Goal: Task Accomplishment & Management: Complete application form

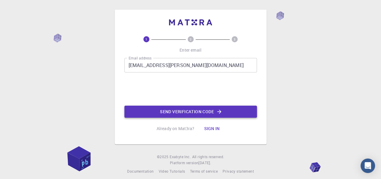
click at [189, 112] on button "Send verification code" at bounding box center [190, 111] width 133 height 12
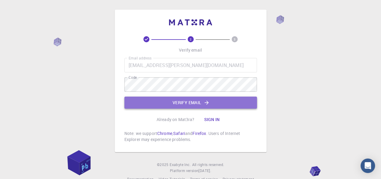
click at [215, 106] on button "Verify email" at bounding box center [190, 102] width 133 height 12
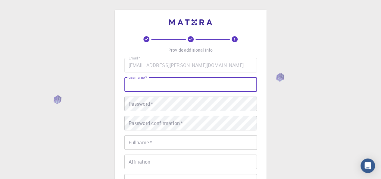
click at [201, 85] on input "username   *" at bounding box center [190, 84] width 133 height 14
type input "[PERSON_NAME]"
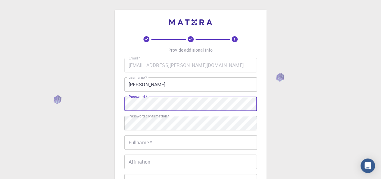
click at [148, 127] on div "Email   * [EMAIL_ADDRESS][PERSON_NAME][DOMAIN_NAME] Email   * username   * [PER…" at bounding box center [190, 141] width 133 height 166
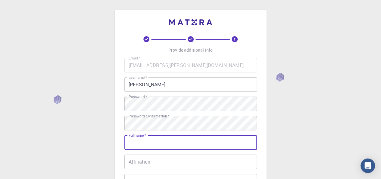
click at [145, 149] on input "Fullname   *" at bounding box center [190, 142] width 133 height 14
type input "[PERSON_NAME]"
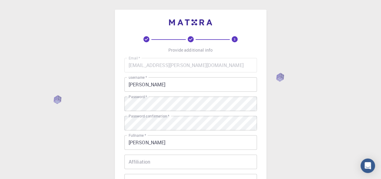
click at [342, 103] on div "3 Provide additional info Email   * [EMAIL_ADDRESS][PERSON_NAME][DOMAIN_NAME] E…" at bounding box center [190, 153] width 381 height 307
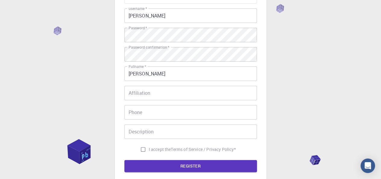
scroll to position [67, 0]
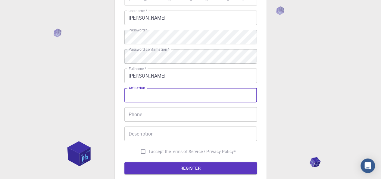
click at [145, 97] on input "Affiliation" at bounding box center [190, 95] width 133 height 14
click at [134, 113] on input "Phone" at bounding box center [190, 114] width 133 height 14
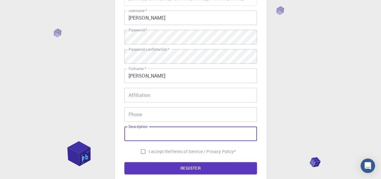
click at [142, 134] on input "Description" at bounding box center [190, 133] width 133 height 14
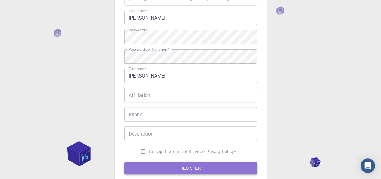
click at [203, 167] on button "REGISTER" at bounding box center [190, 168] width 133 height 12
